Goal: Task Accomplishment & Management: Complete application form

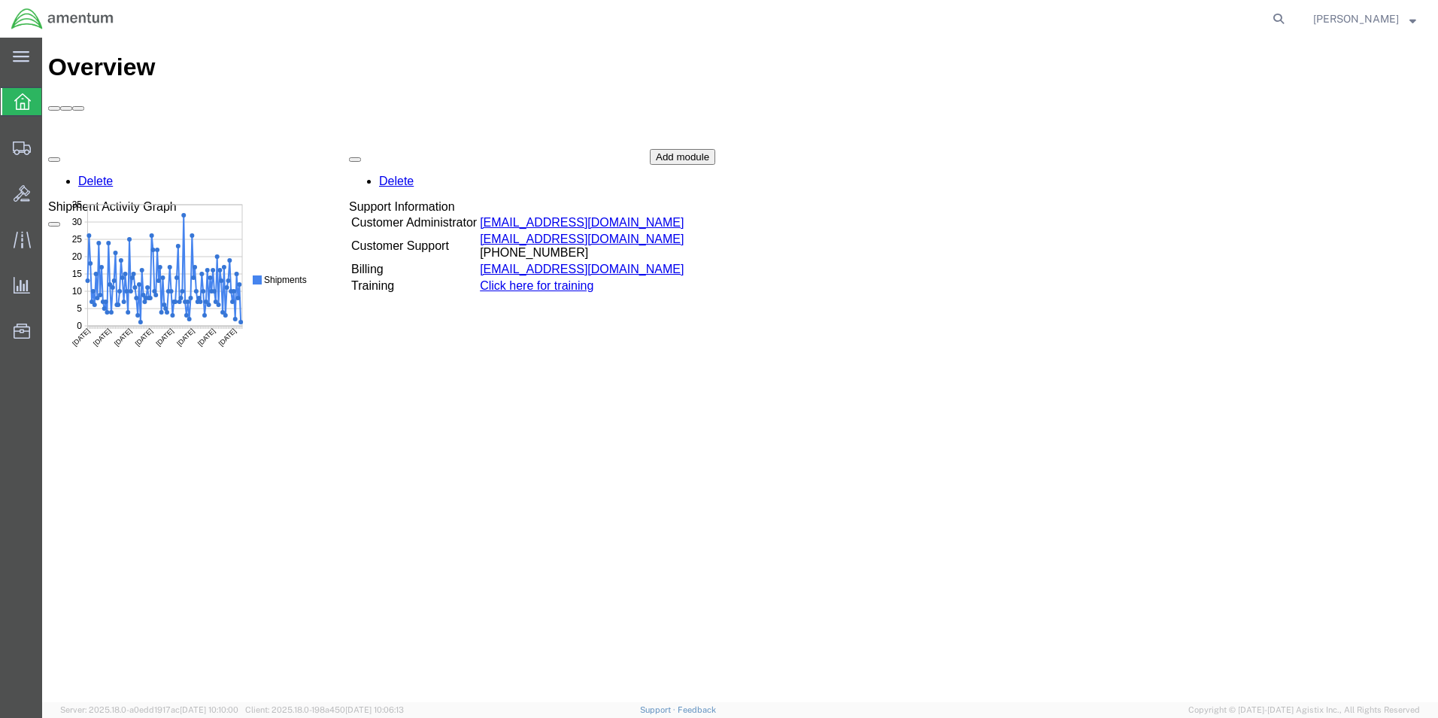
click at [17, 102] on icon at bounding box center [22, 101] width 17 height 17
click at [18, 152] on icon at bounding box center [22, 148] width 18 height 14
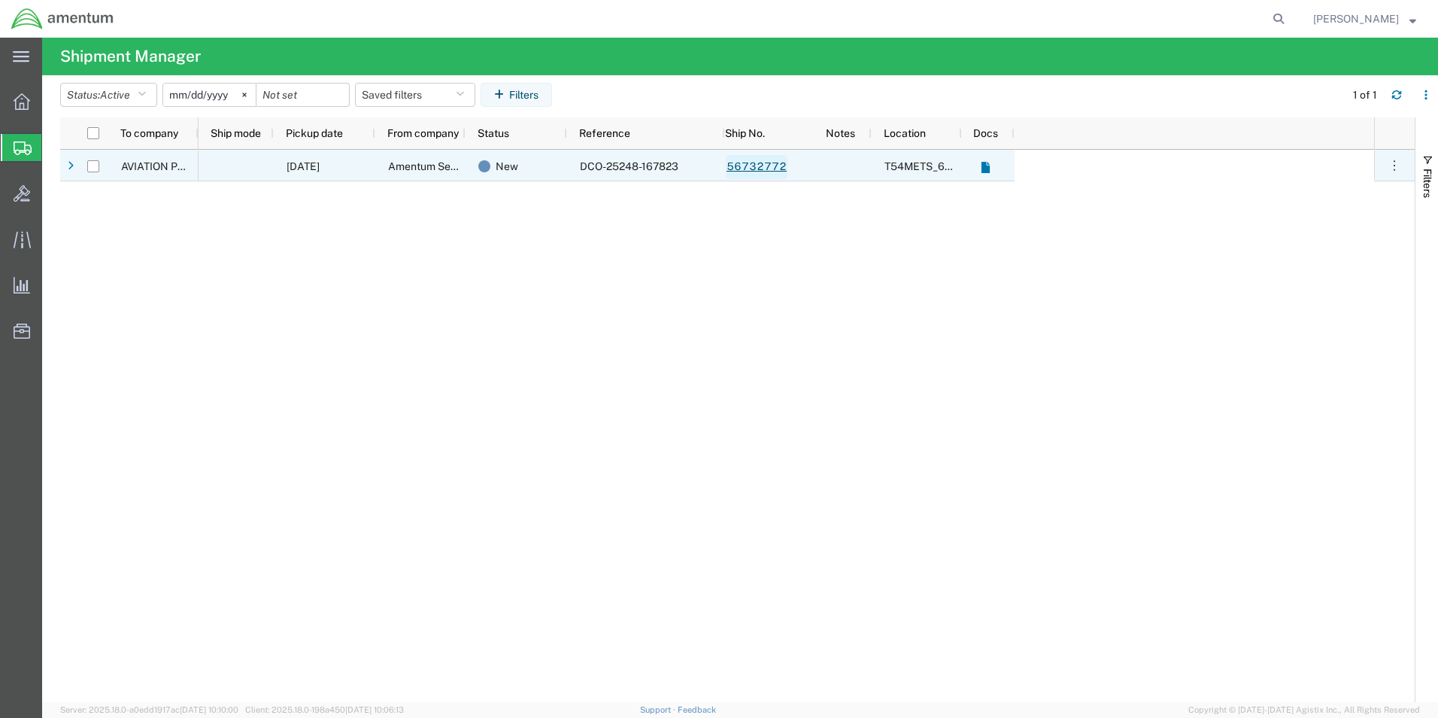
click at [763, 169] on link "56732772" at bounding box center [757, 167] width 62 height 24
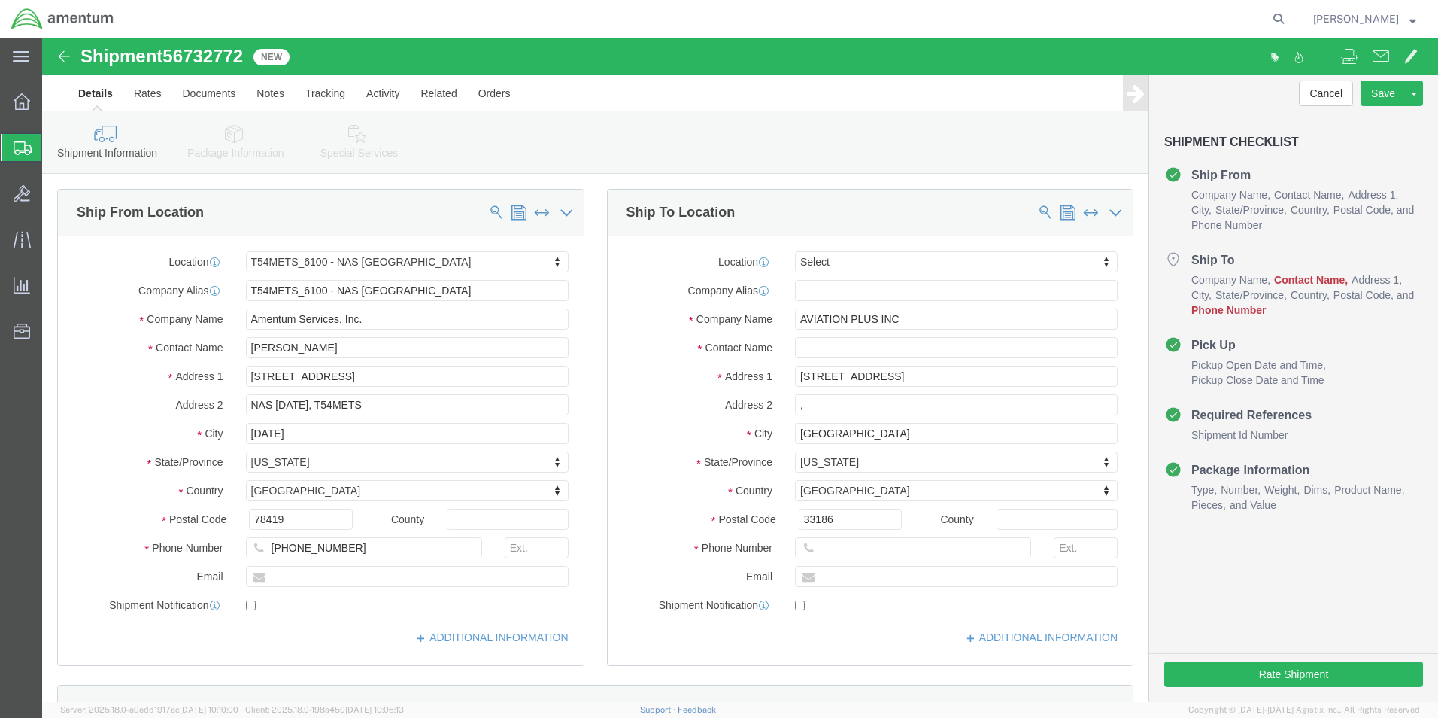
select select "67191"
select select
click input "text"
type input "EDD"
click p "- AVIATION PLUS INC - ([PERSON_NAME]) [STREET_ADDRESS]"
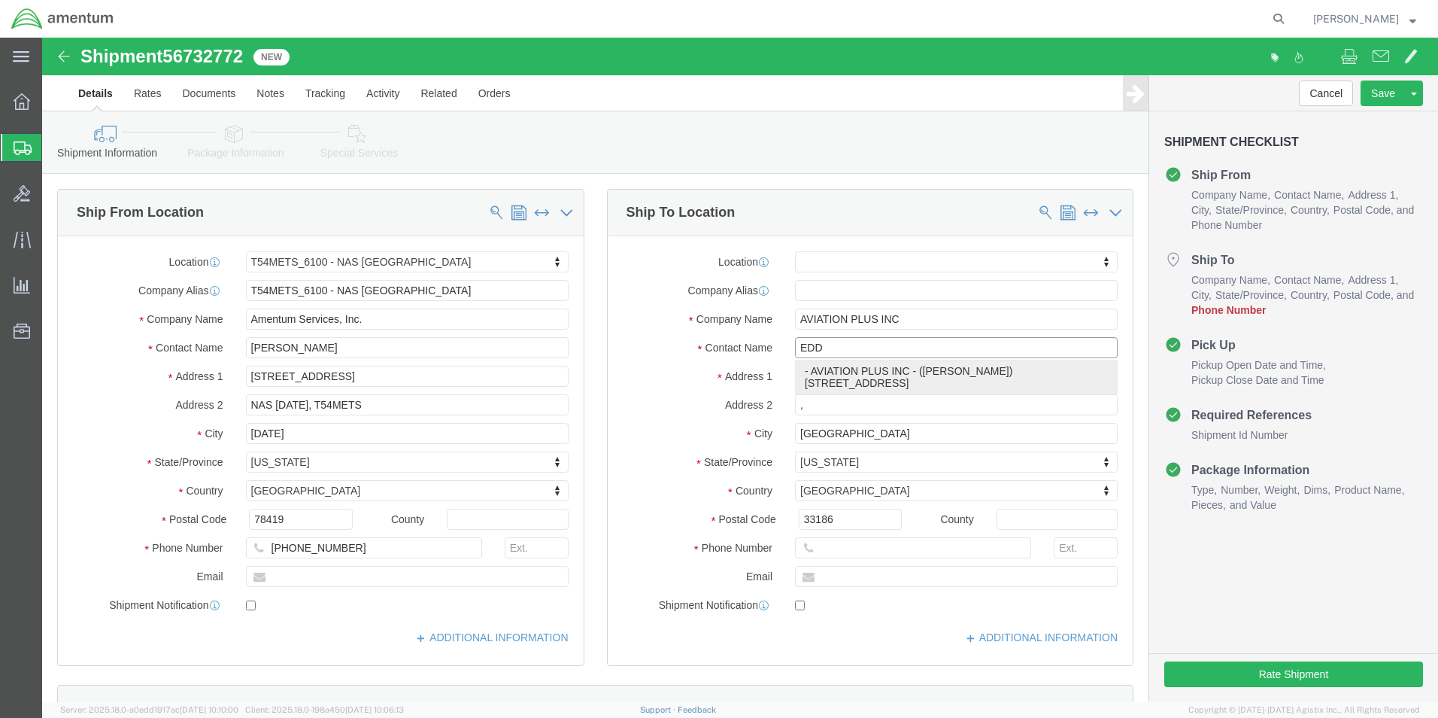
select select "FL"
type input "[PERSON_NAME]"
click div "Shipment Information Package Information Special Services"
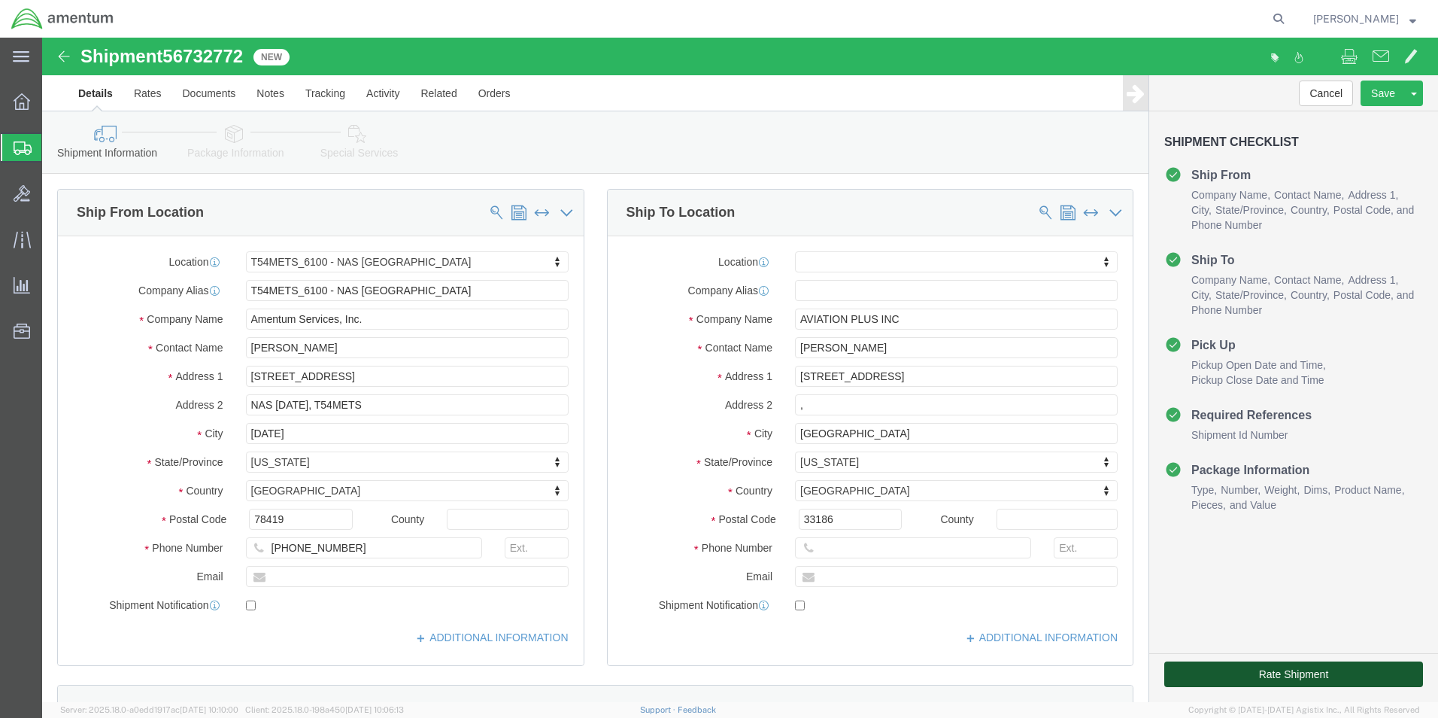
click button "Rate Shipment"
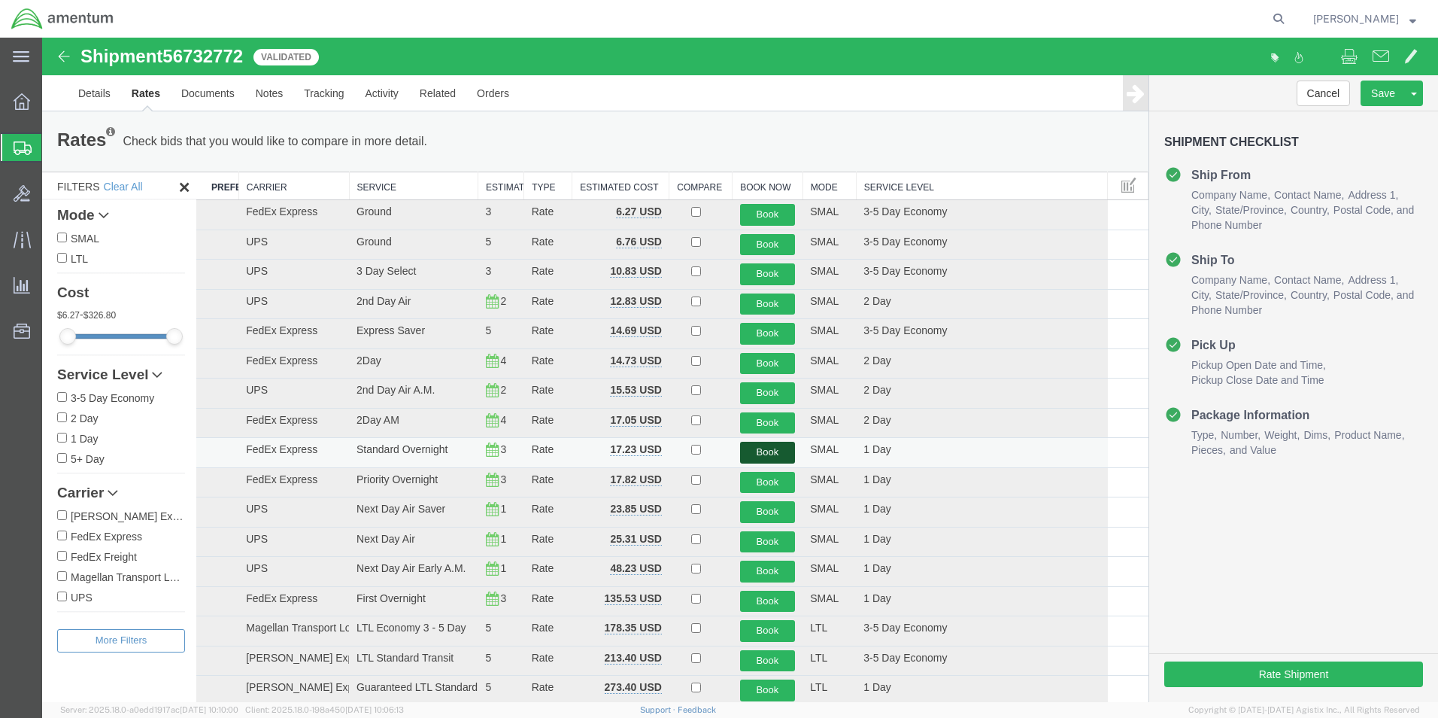
click at [765, 451] on button "Book" at bounding box center [768, 453] width 56 height 22
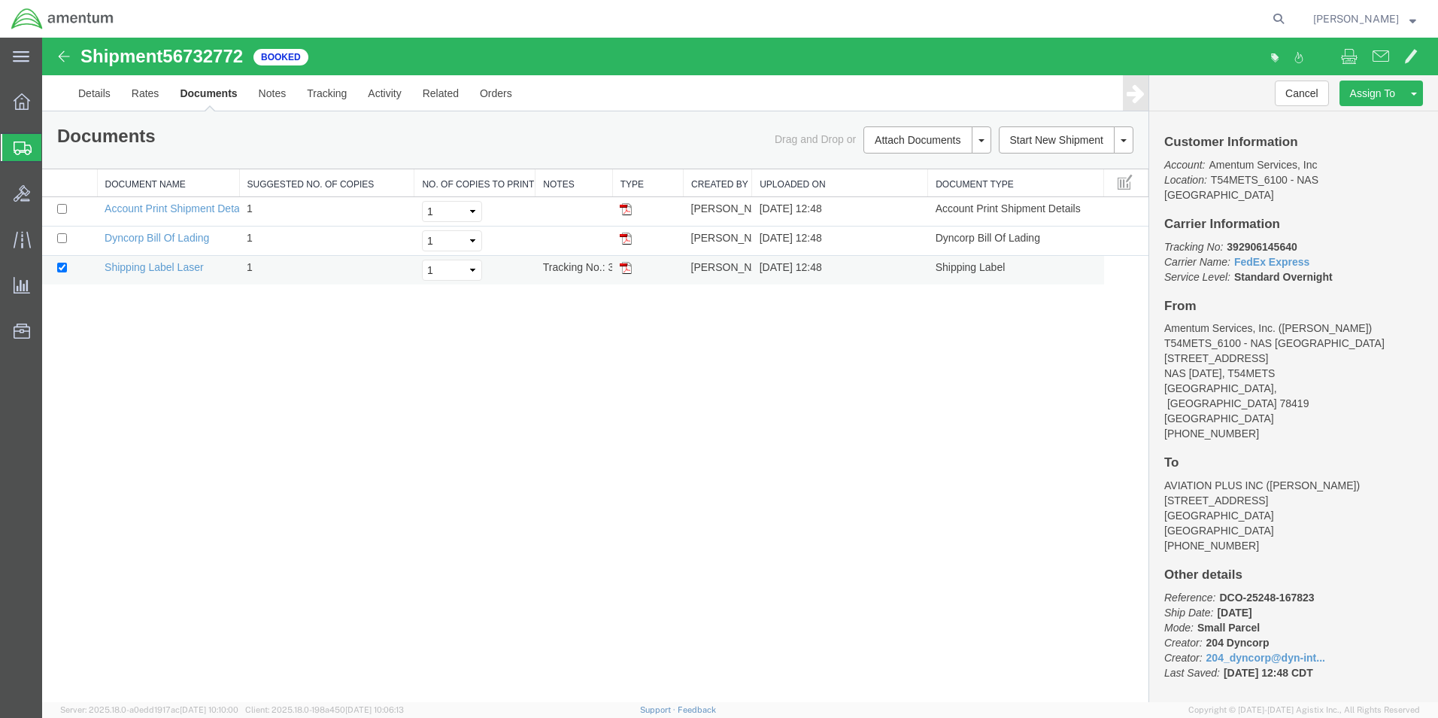
click at [626, 267] on img at bounding box center [626, 268] width 12 height 12
click at [17, 145] on icon at bounding box center [23, 148] width 18 height 14
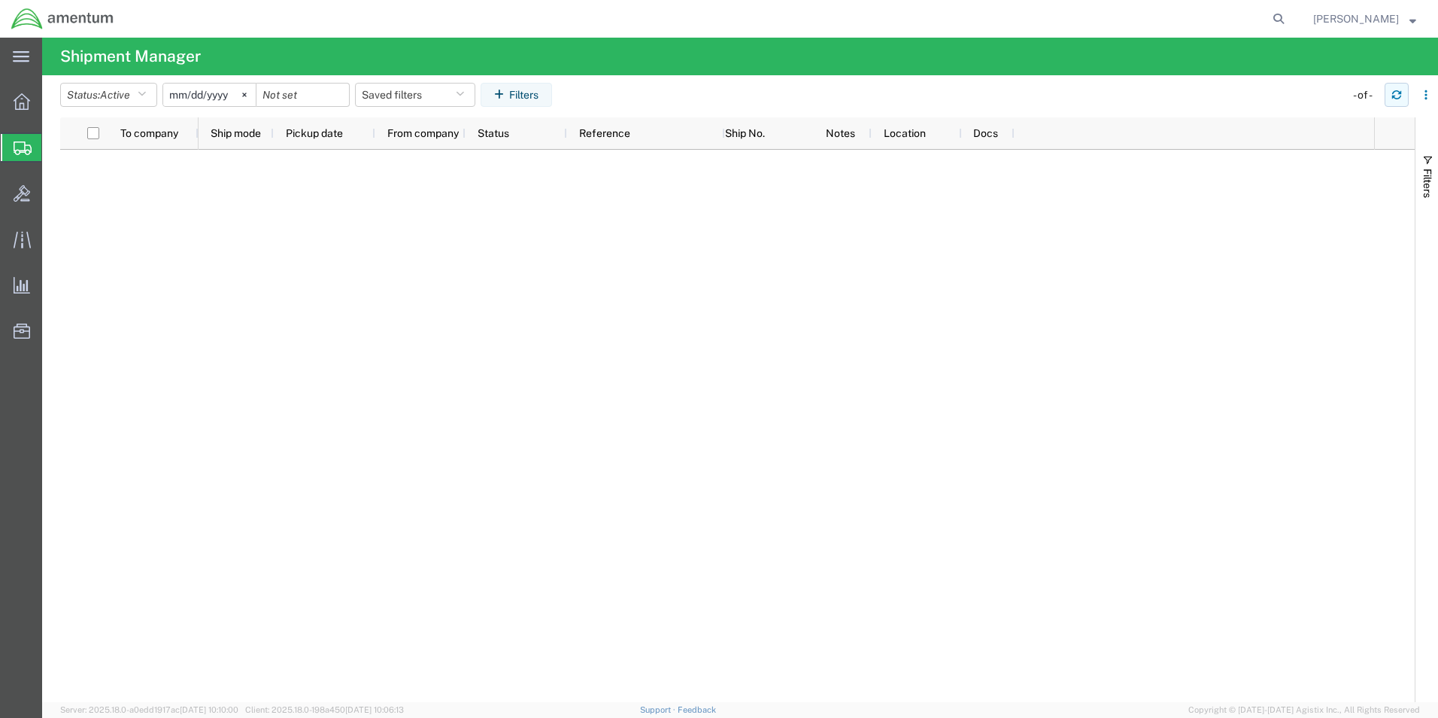
click at [1393, 93] on icon "button" at bounding box center [1396, 92] width 9 height 4
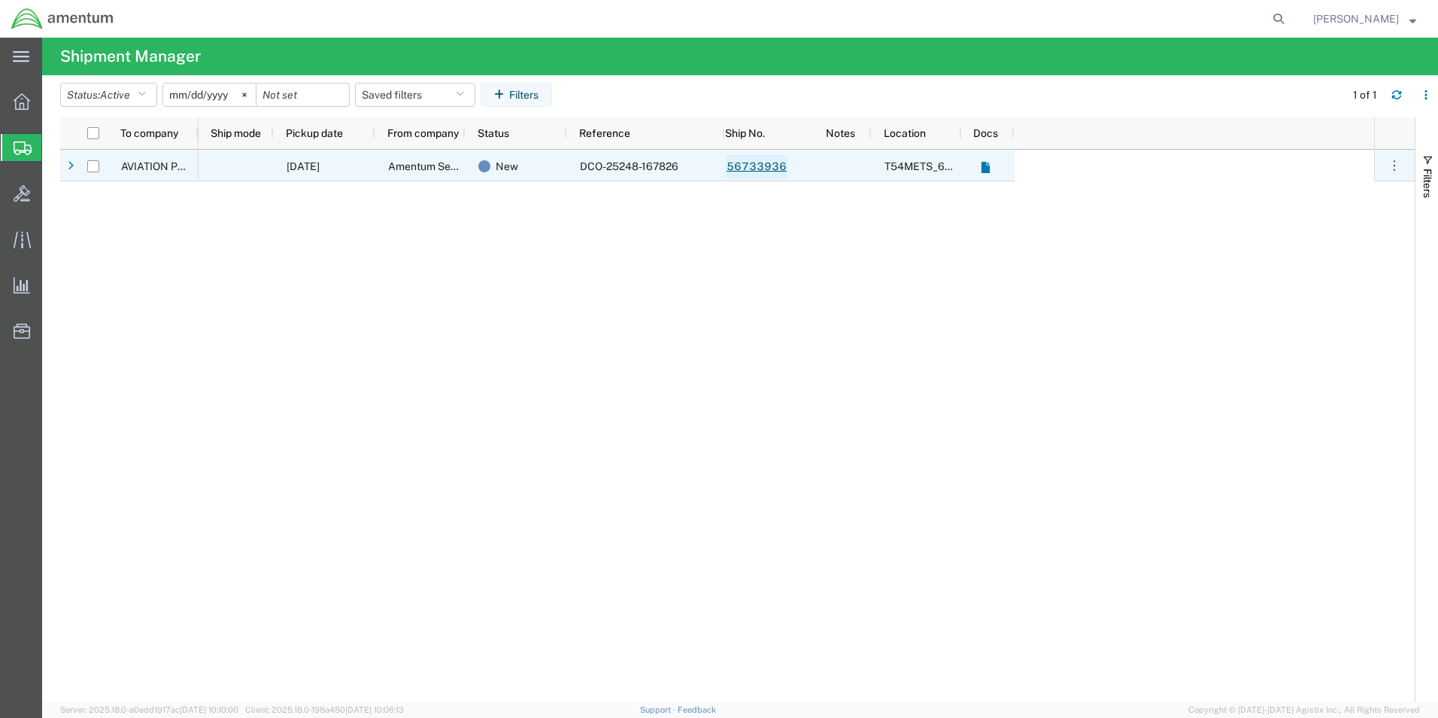
click at [758, 169] on link "56733936" at bounding box center [757, 167] width 62 height 24
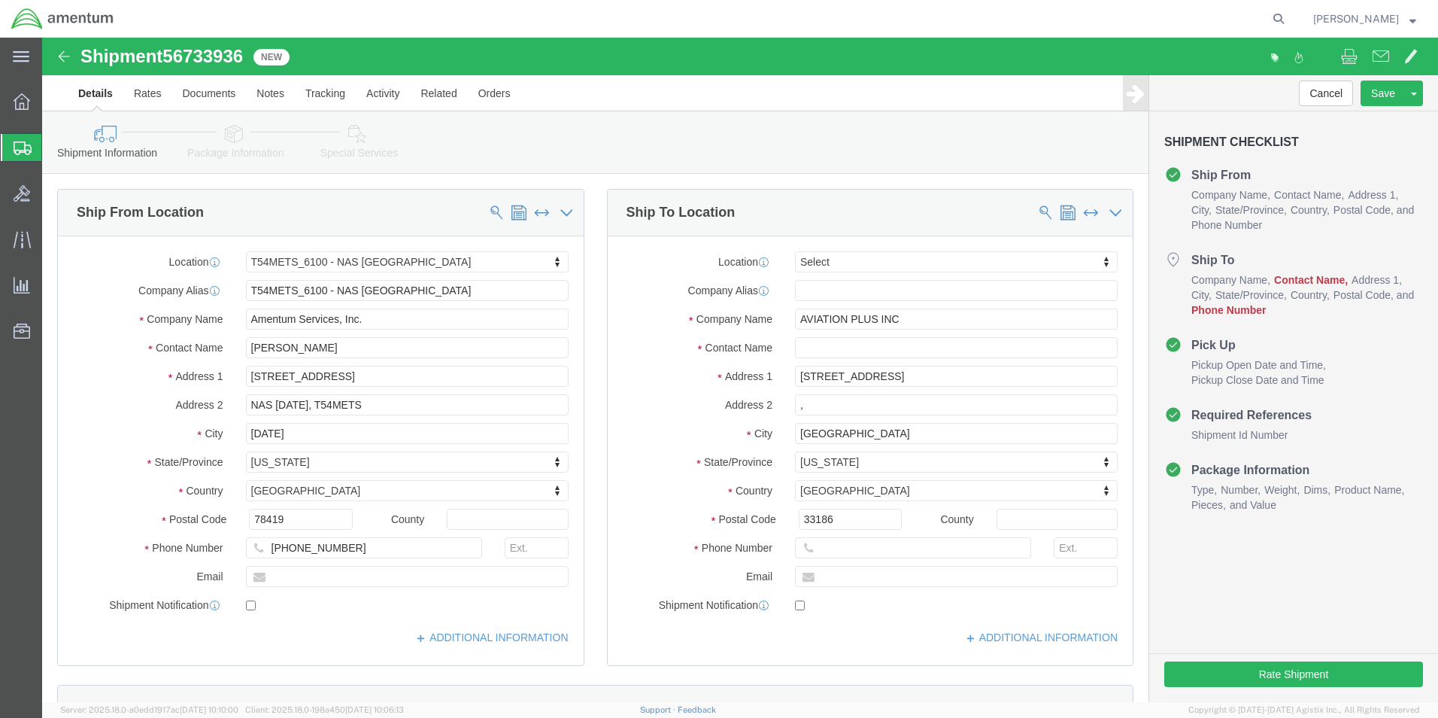
select select "67191"
select select
click input "text"
type input "EDD"
click p "- AVIATION PLUS INC - ([PERSON_NAME]) [STREET_ADDRESS]"
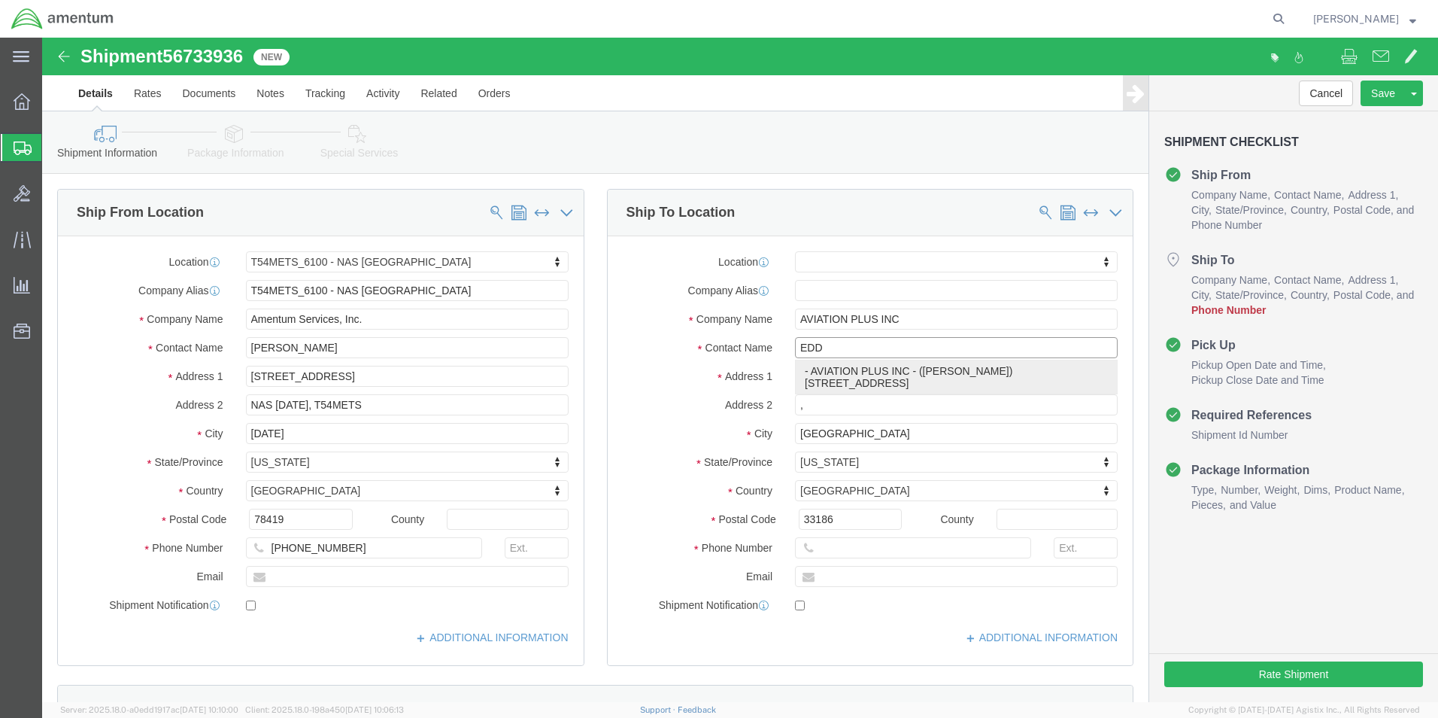
select select "FL"
type input "[PERSON_NAME]"
click div "Cancel Save Assign To Clone Shipment Save As Template Shipment Checklist Ship F…"
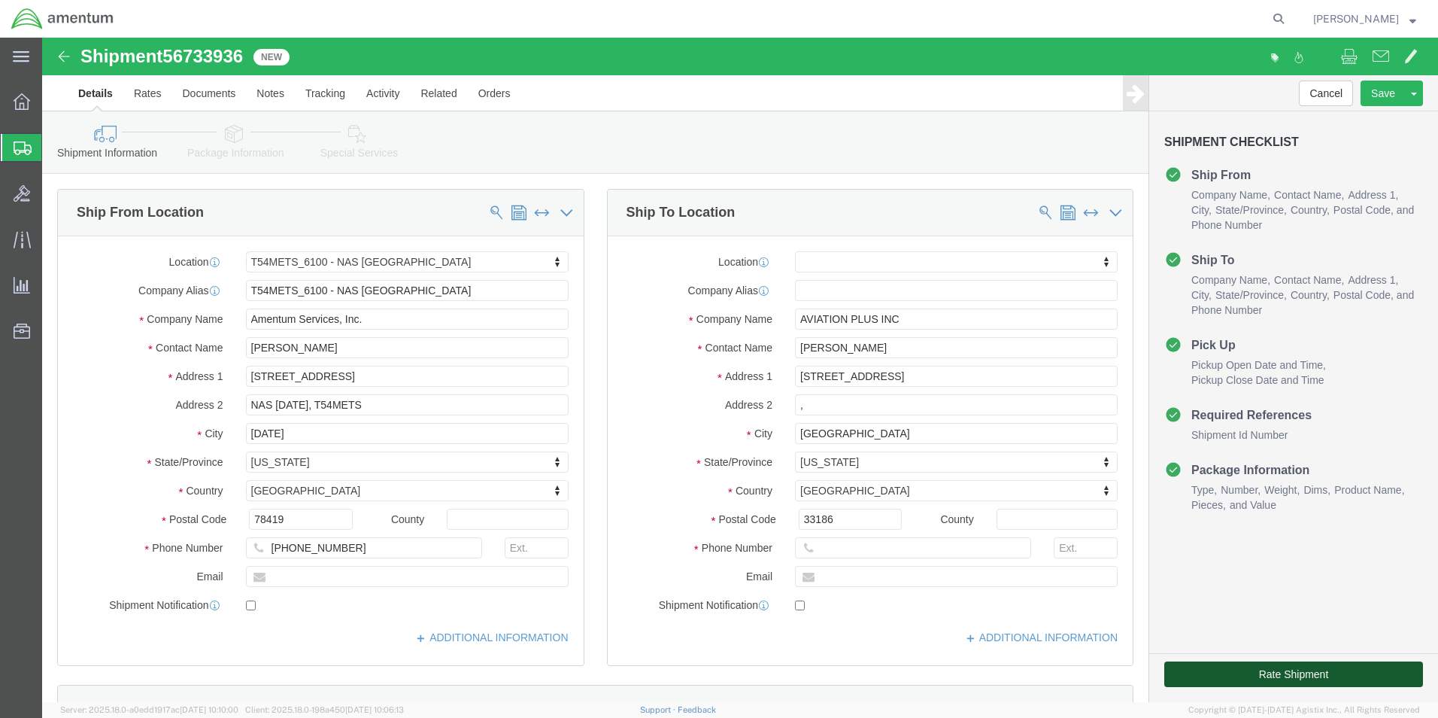
click button "Rate Shipment"
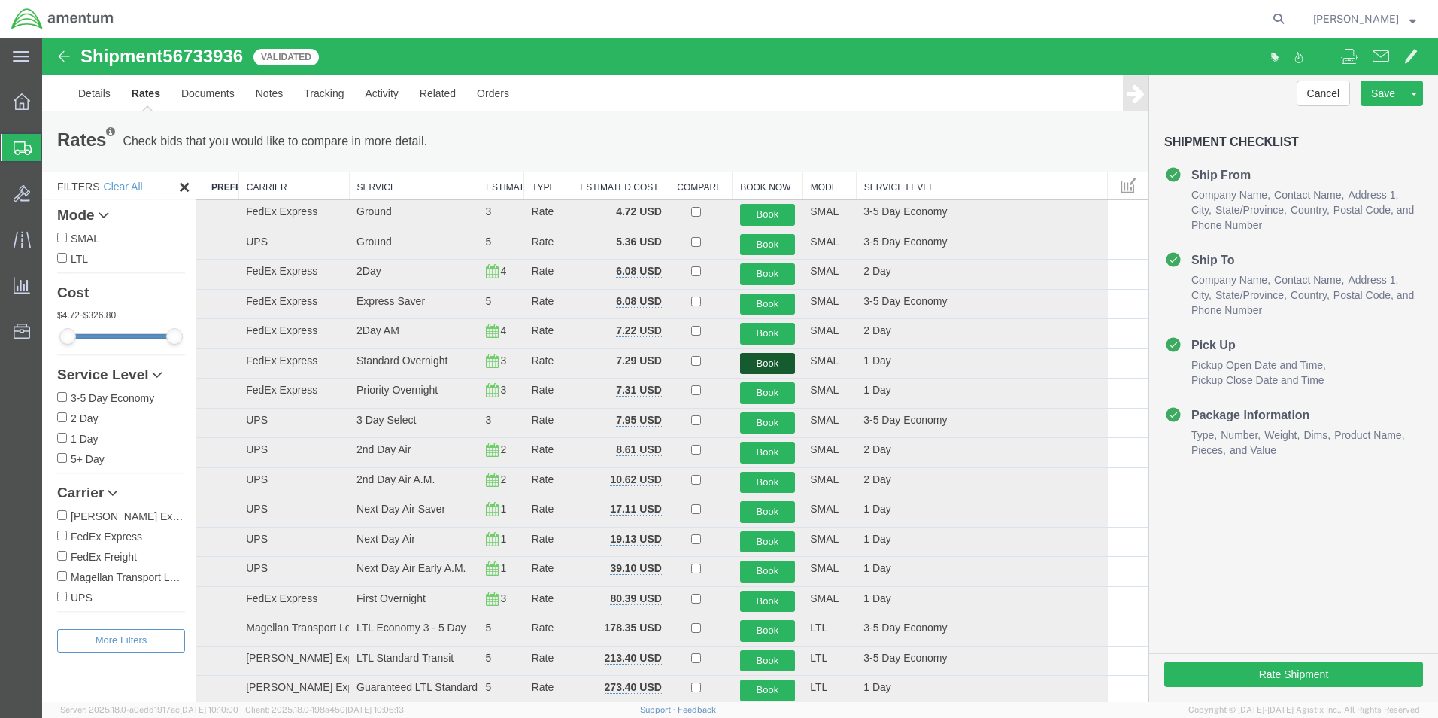
click at [780, 366] on button "Book" at bounding box center [768, 364] width 56 height 22
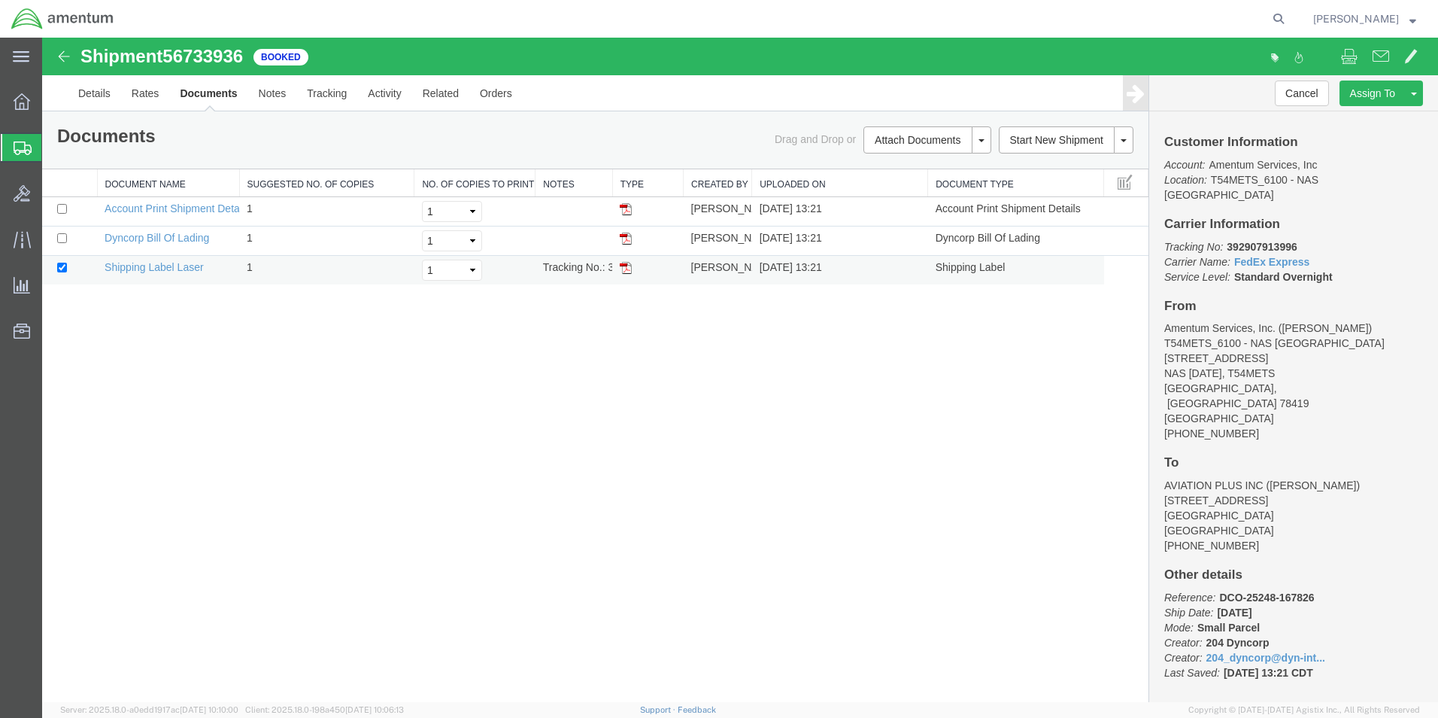
click at [623, 272] on img at bounding box center [626, 268] width 12 height 12
click at [29, 149] on icon at bounding box center [23, 148] width 18 height 14
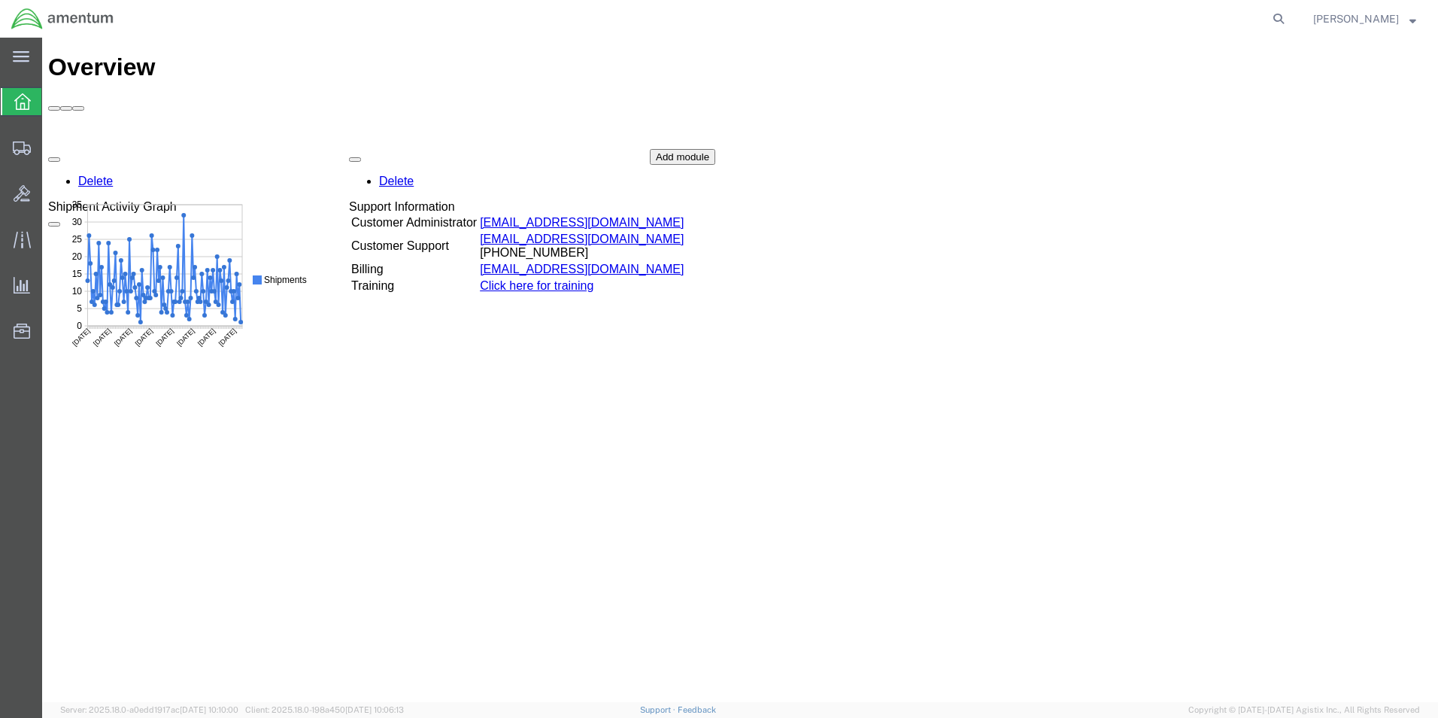
click at [30, 105] on icon at bounding box center [22, 101] width 17 height 17
click at [19, 150] on icon at bounding box center [22, 148] width 18 height 14
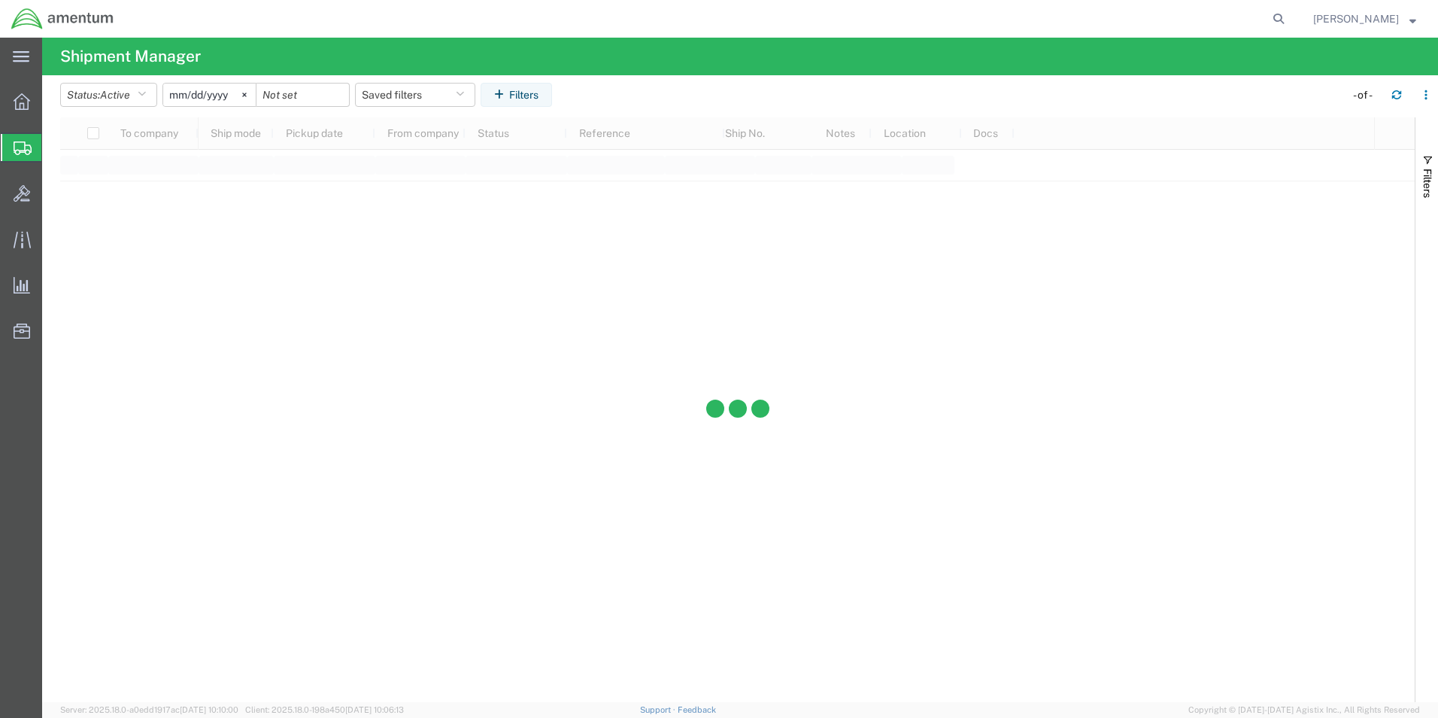
click at [85, 197] on div at bounding box center [737, 409] width 1355 height 585
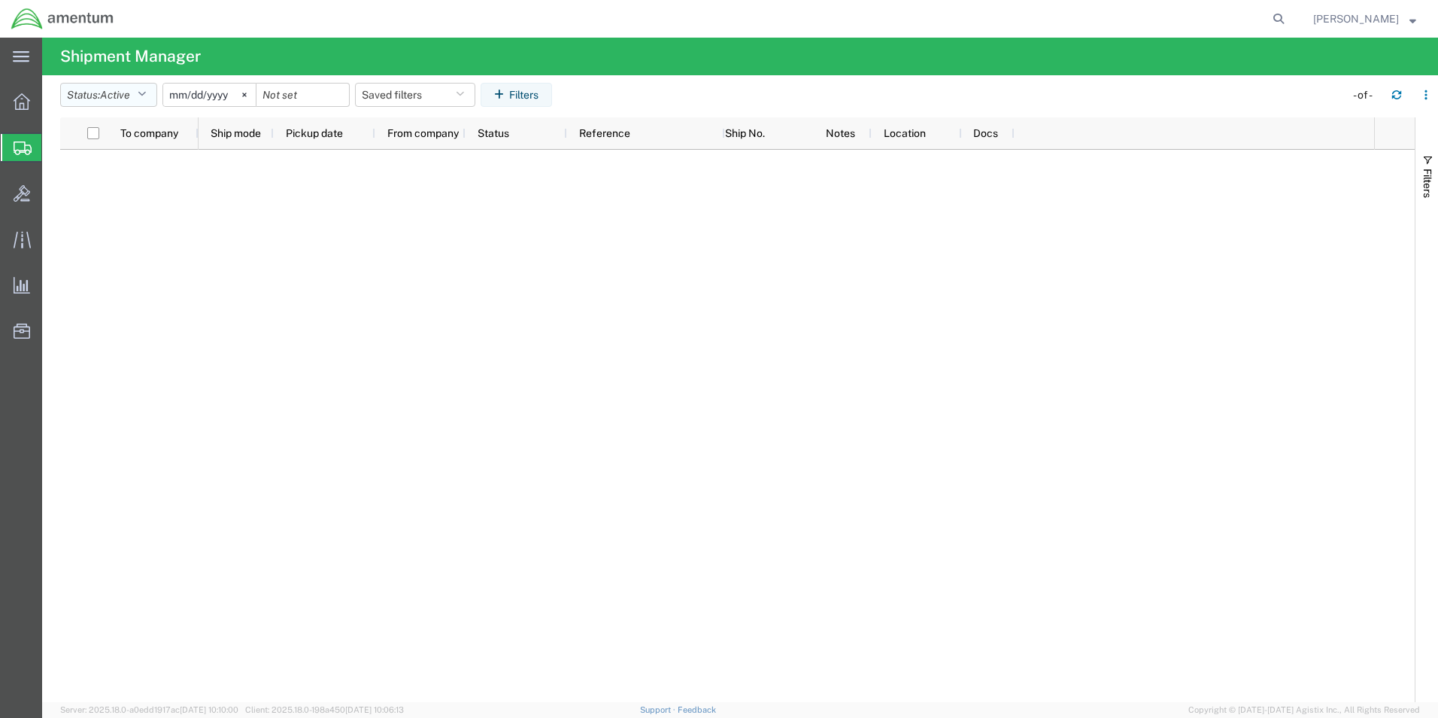
click at [146, 93] on icon "button" at bounding box center [142, 95] width 8 height 11
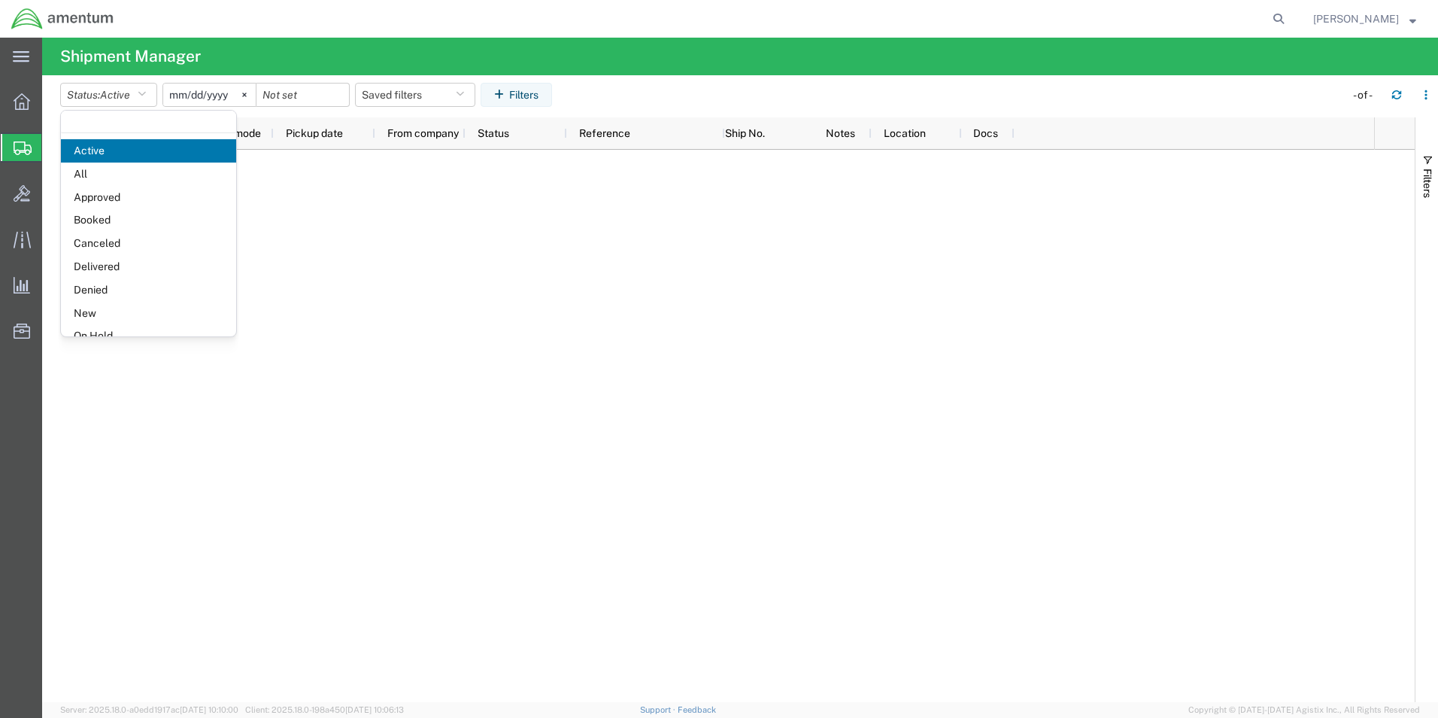
click at [23, 148] on icon at bounding box center [23, 148] width 18 height 14
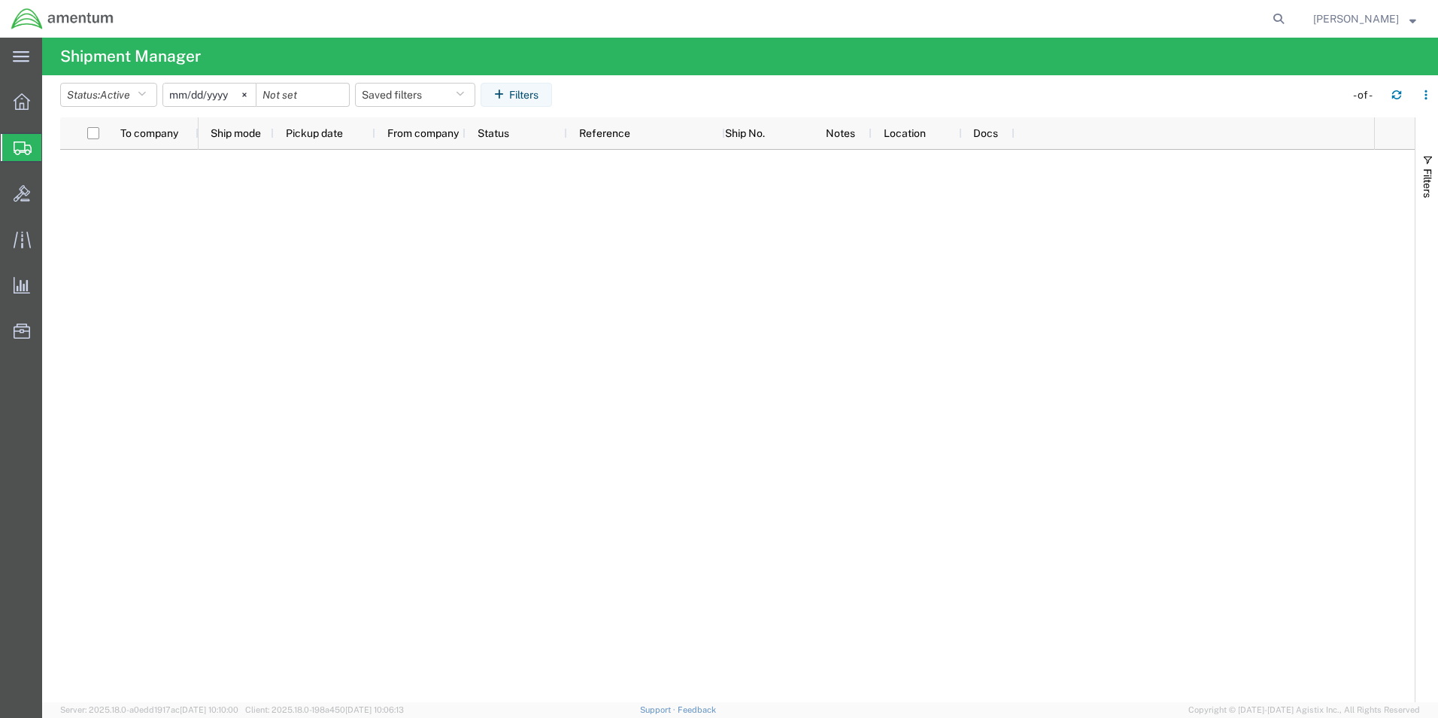
drag, startPoint x: 88, startPoint y: 196, endPoint x: 129, endPoint y: 155, distance: 58.0
click at [0, 0] on span "Create Shipment" at bounding box center [0, 0] width 0 height 0
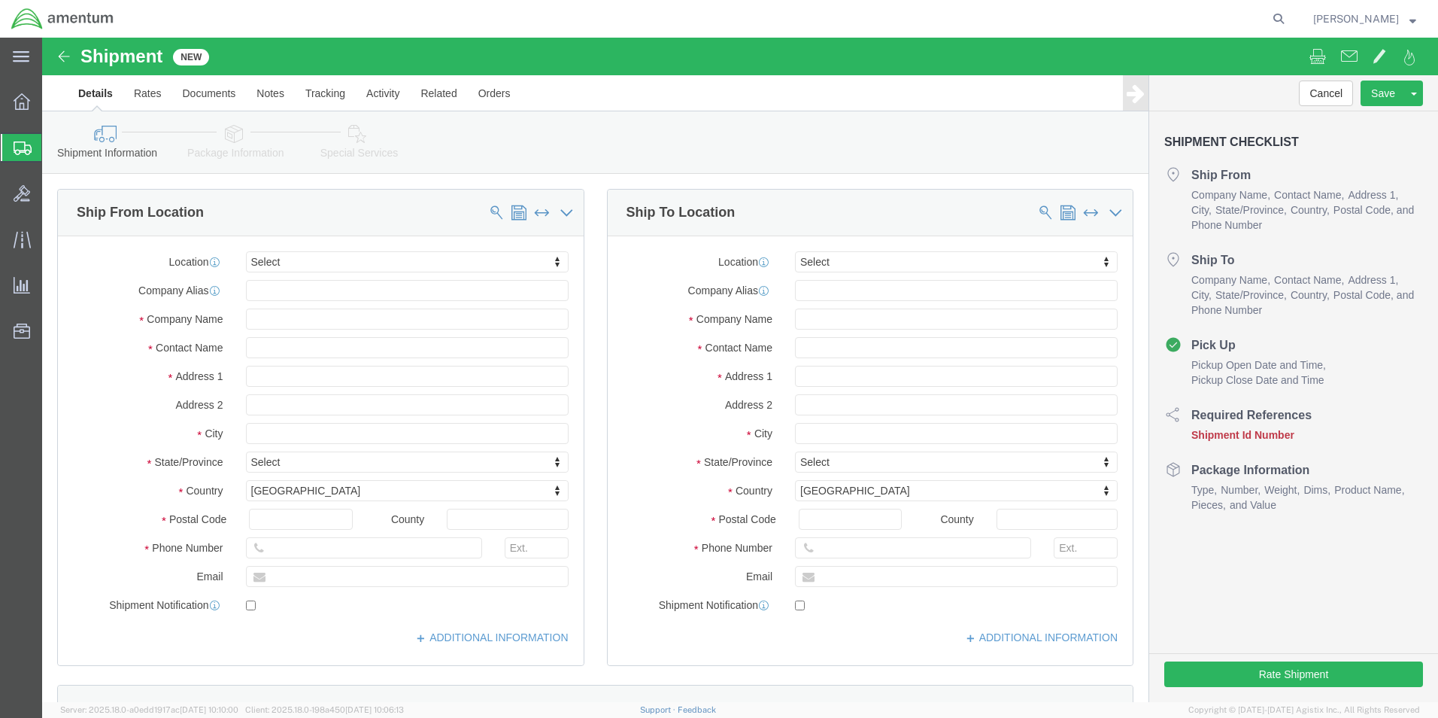
select select
click span
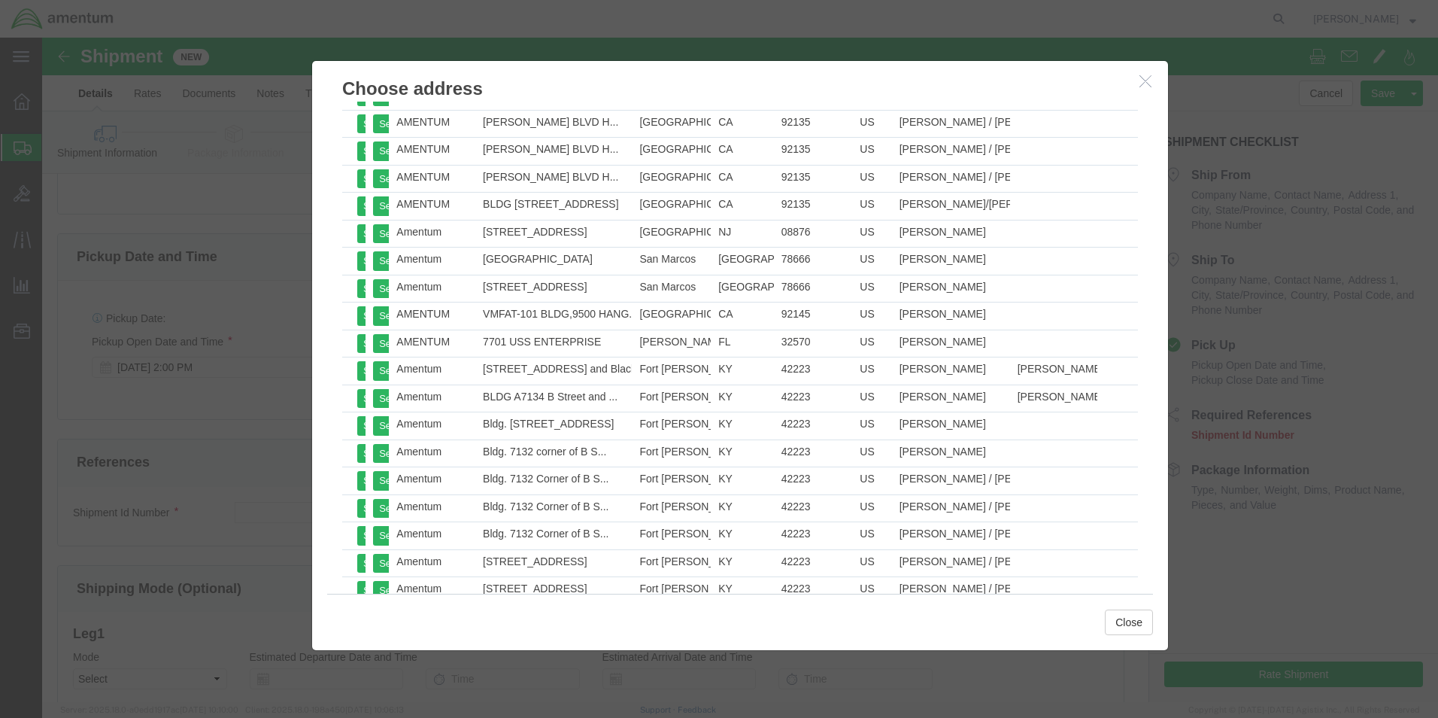
scroll to position [4580, 0]
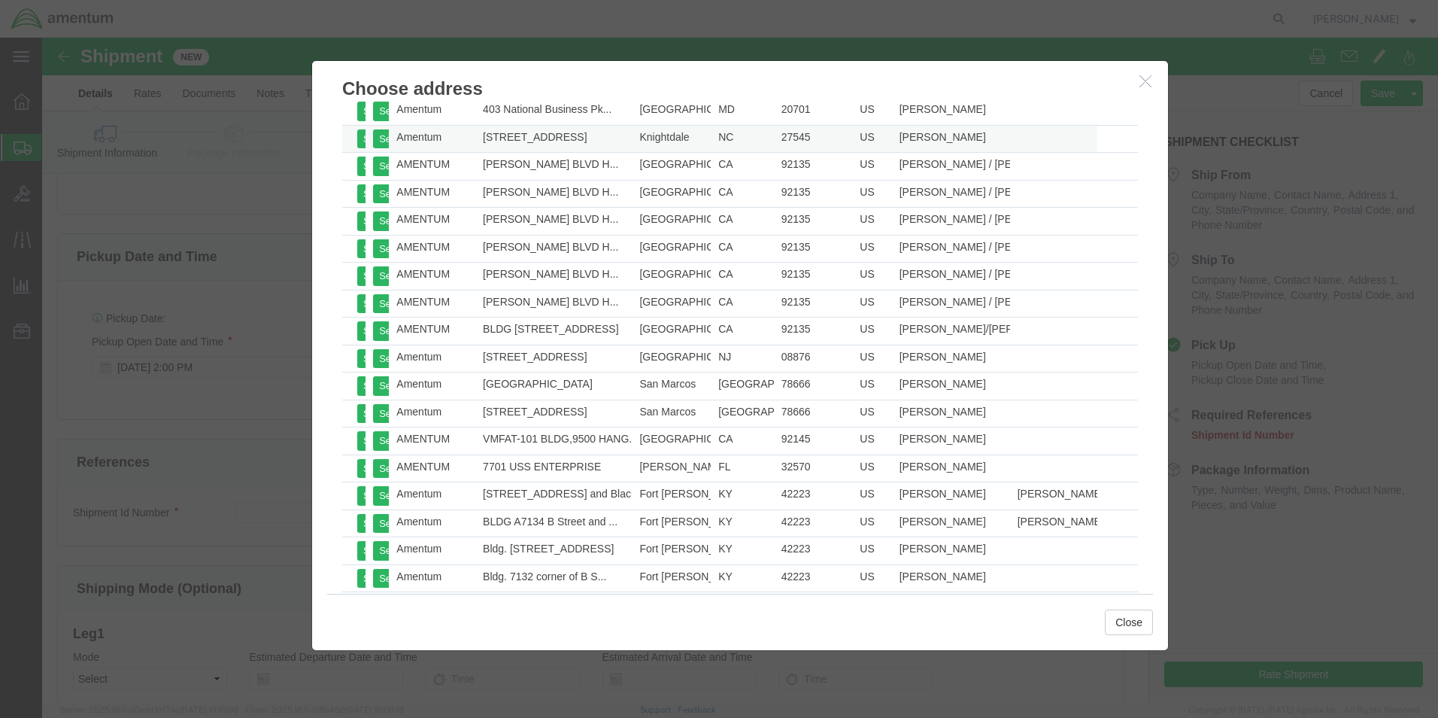
drag, startPoint x: 1095, startPoint y: 45, endPoint x: 657, endPoint y: 110, distance: 441.8
click icon "button"
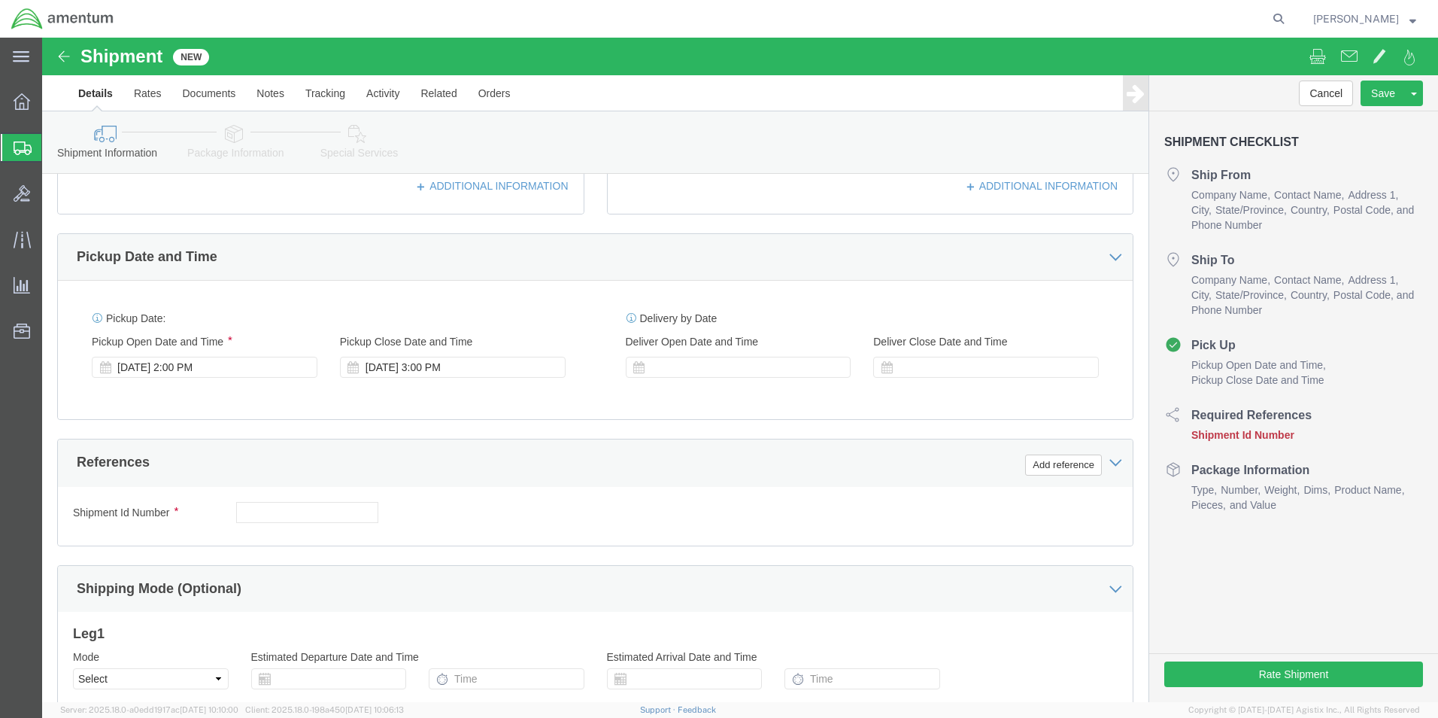
click at [30, 140] on svg-icon at bounding box center [23, 147] width 18 height 15
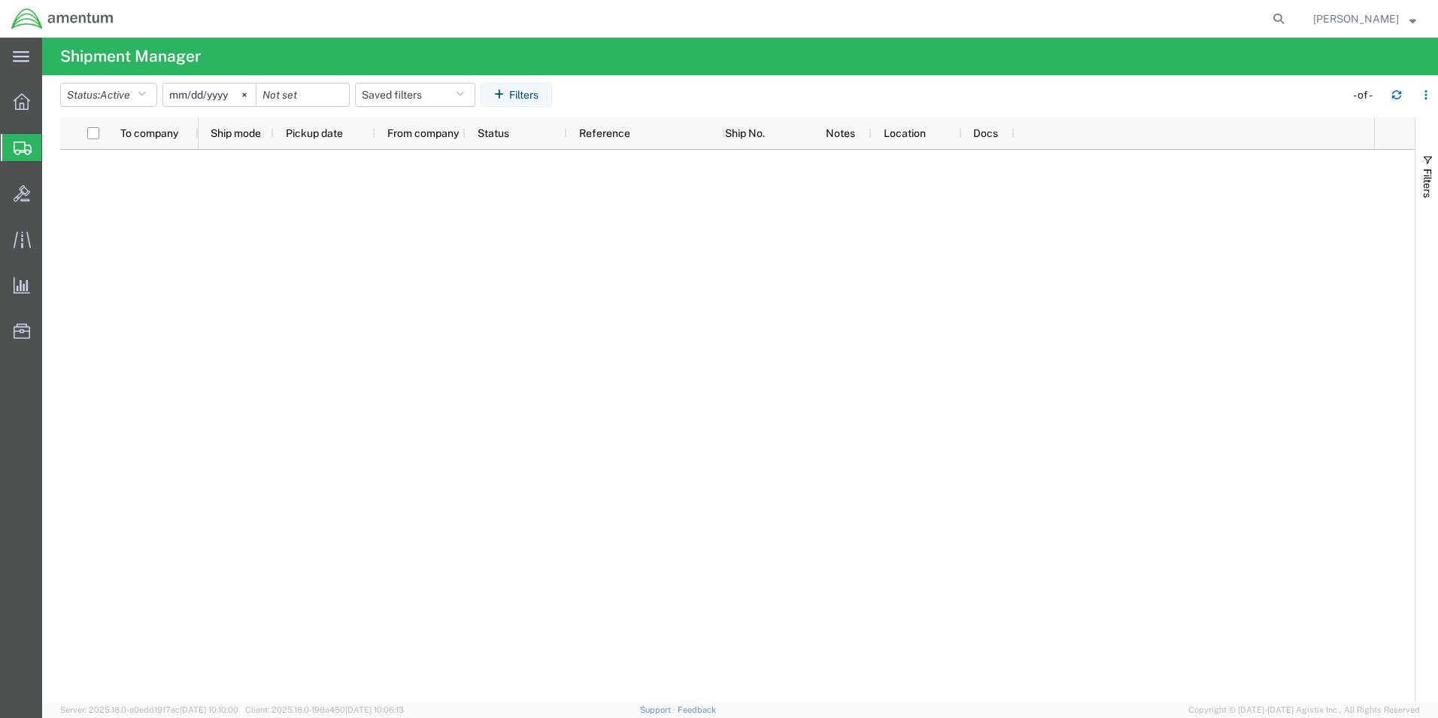
click at [0, 0] on span "Create Shipment" at bounding box center [0, 0] width 0 height 0
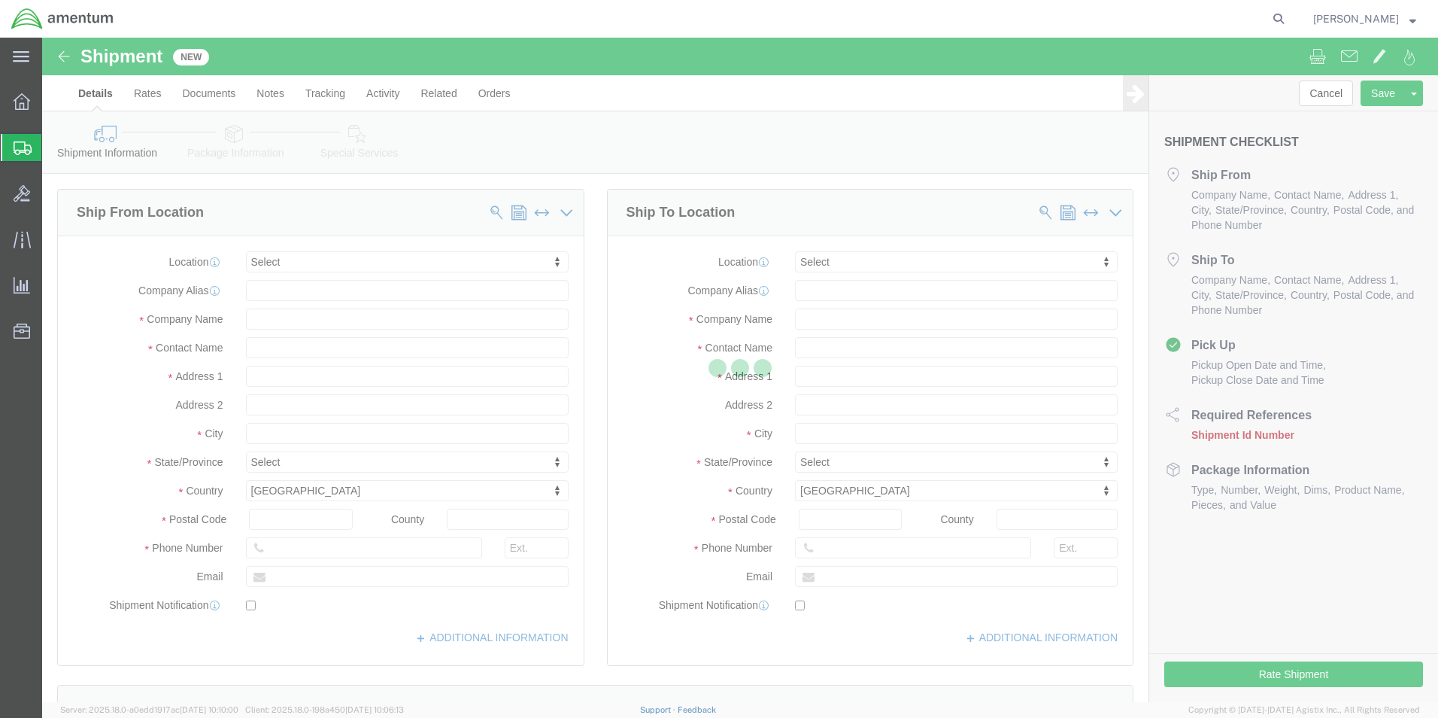
select select
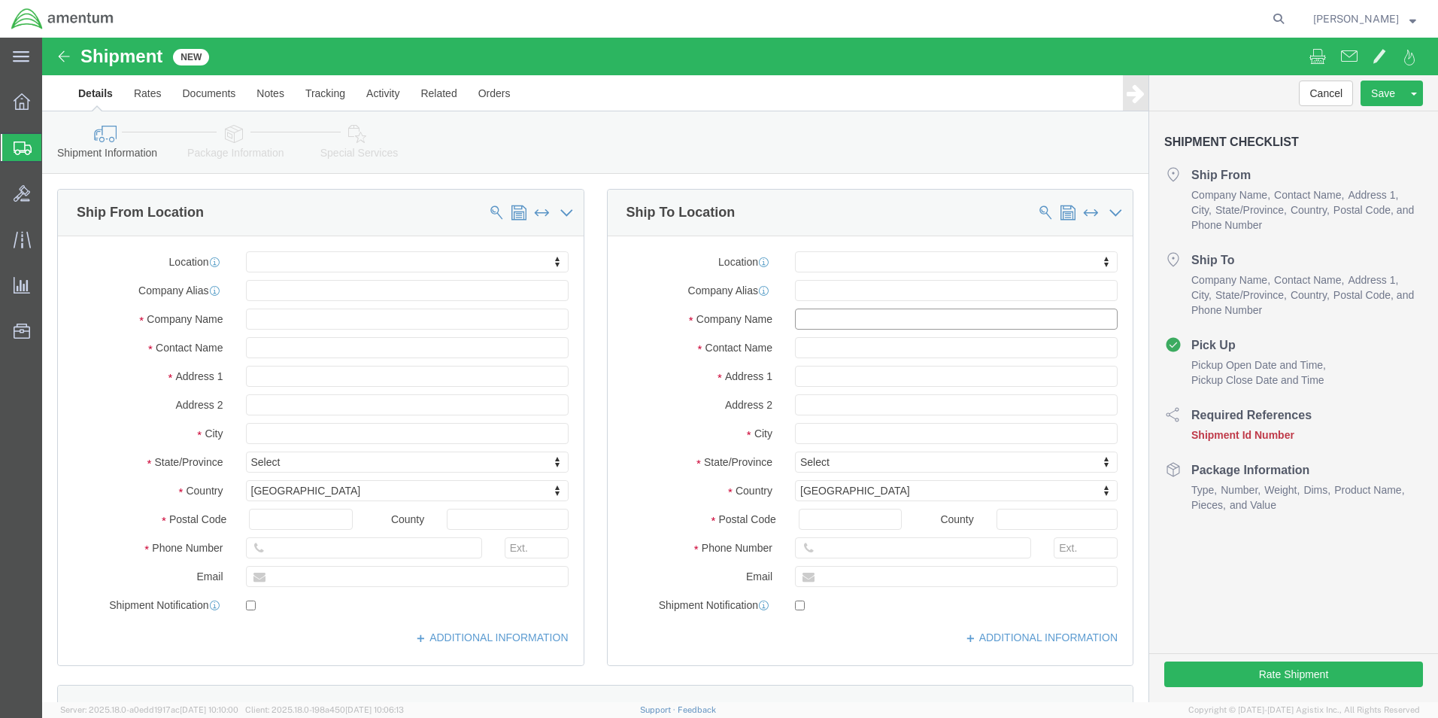
click input "text"
type input "w"
click input "text"
type input "wingma"
click at [17, 140] on svg-icon at bounding box center [23, 147] width 18 height 15
